Goal: Task Accomplishment & Management: Use online tool/utility

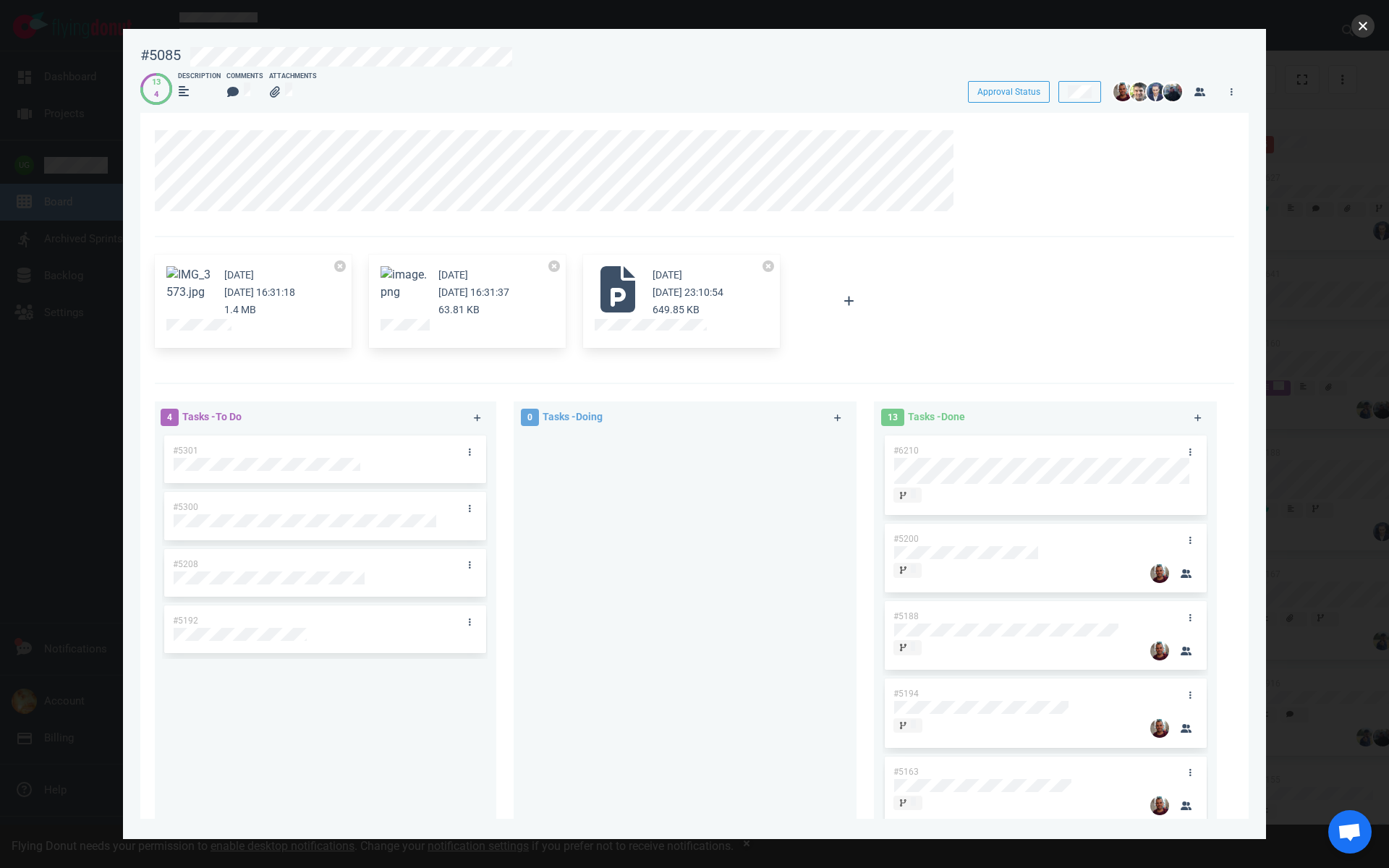
click at [1363, 29] on button "close" at bounding box center [1362, 26] width 23 height 23
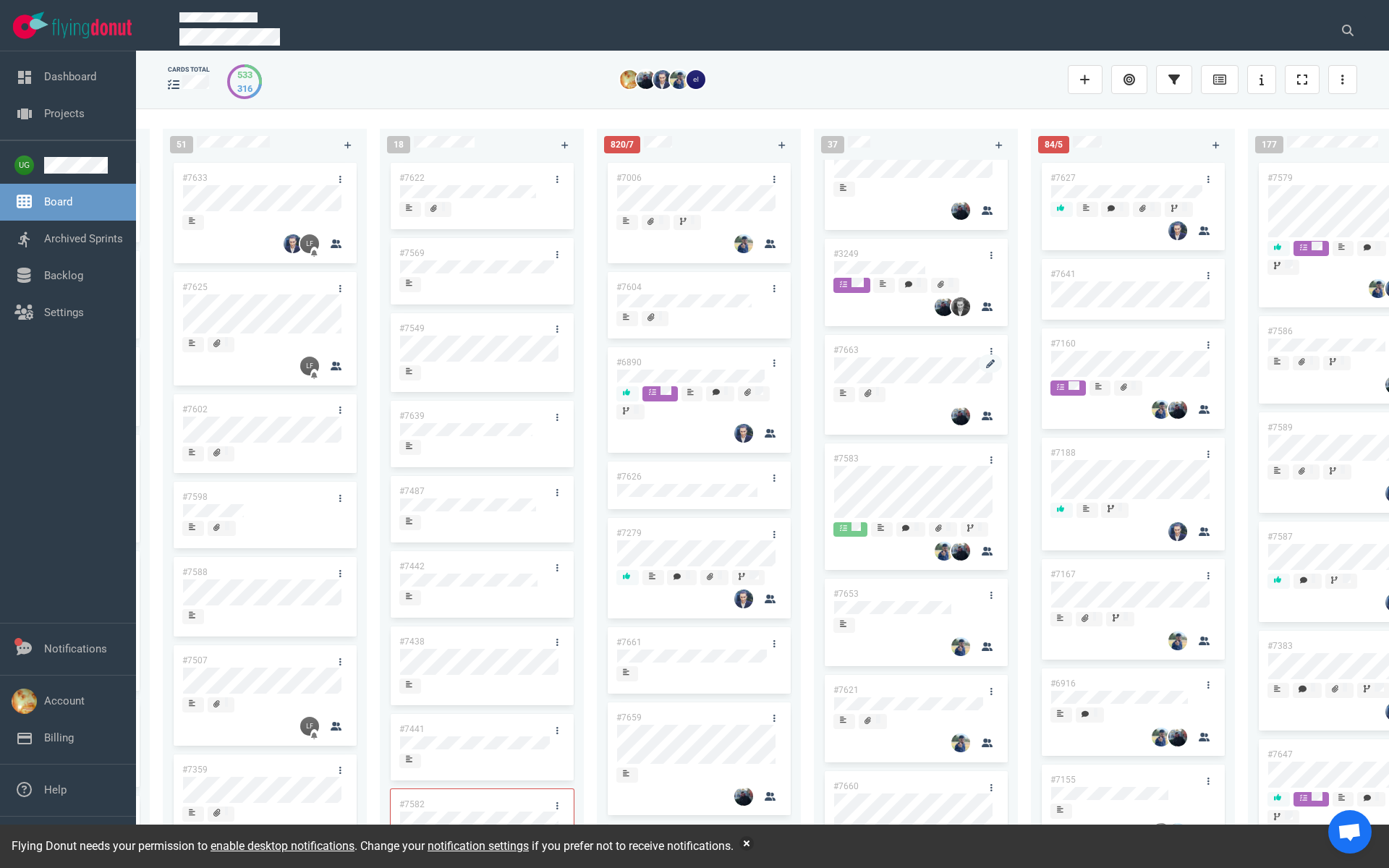
scroll to position [258, 0]
click at [842, 686] on link "#7621" at bounding box center [846, 688] width 26 height 10
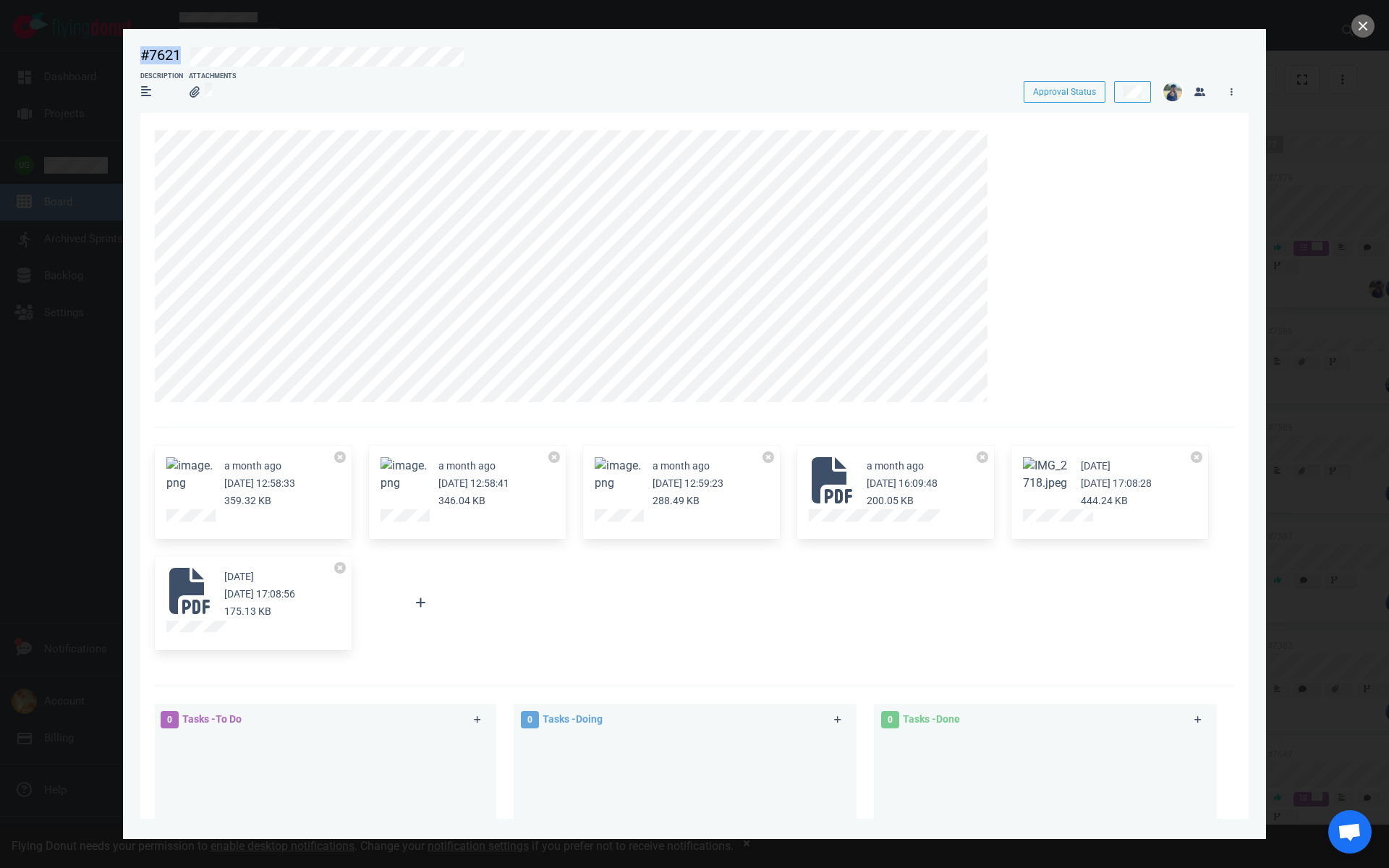
drag, startPoint x: 489, startPoint y: 69, endPoint x: 128, endPoint y: 49, distance: 361.6
click at [128, 49] on section "#7621 Approval Status Description Attachments Approval Status a month ago [DATE…" at bounding box center [694, 428] width 1142 height 798
copy div "#7621"
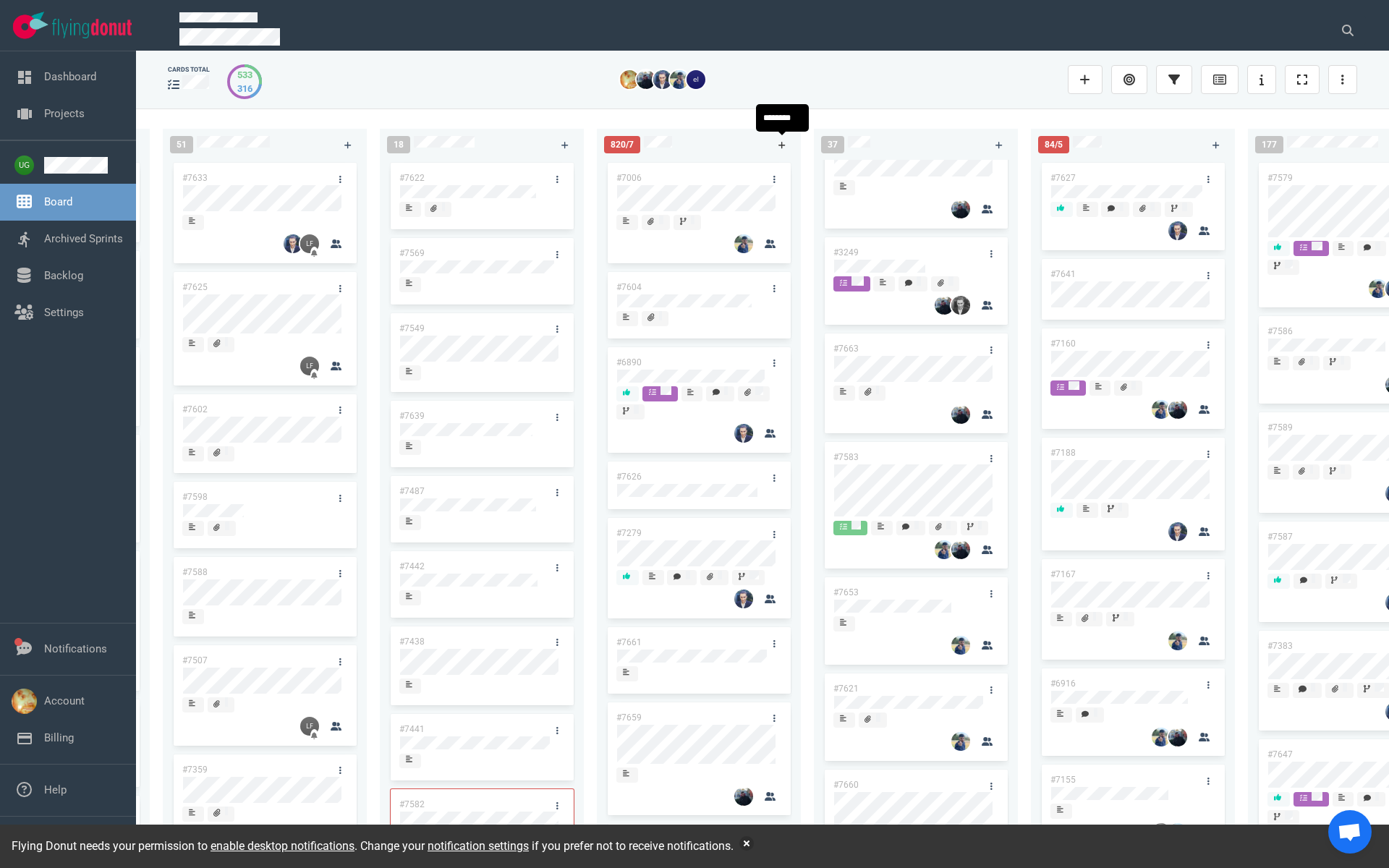
click at [784, 146] on icon at bounding box center [782, 145] width 8 height 8
